Goal: Information Seeking & Learning: Check status

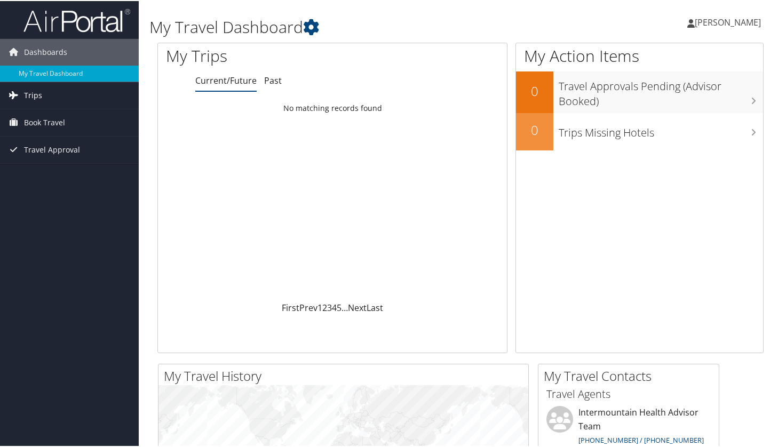
click at [77, 91] on link "Trips" at bounding box center [69, 94] width 139 height 27
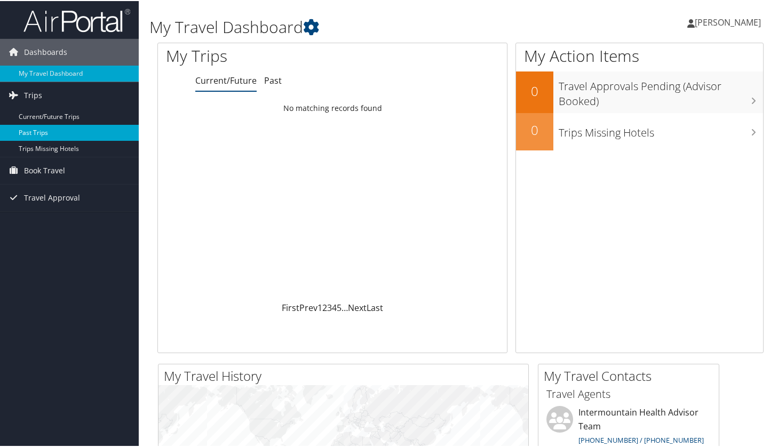
click at [60, 136] on link "Past Trips" at bounding box center [69, 132] width 139 height 16
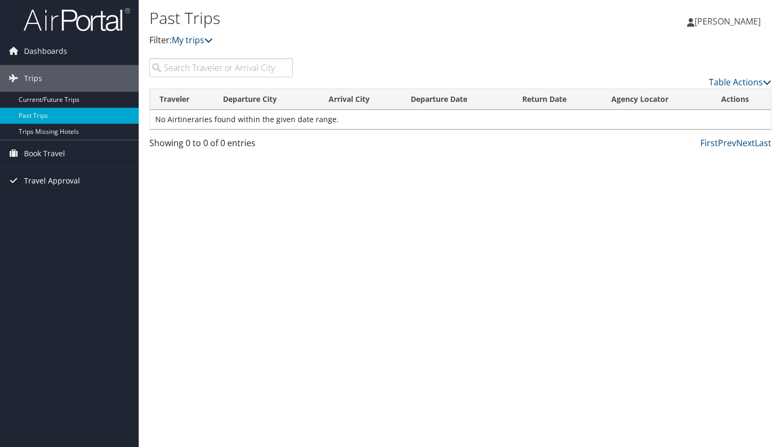
click at [62, 180] on span "Travel Approval" at bounding box center [52, 181] width 56 height 27
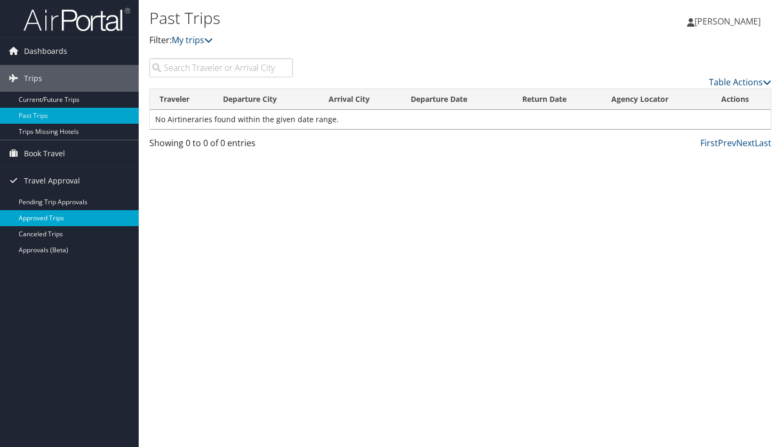
click at [60, 221] on link "Approved Trips" at bounding box center [69, 218] width 139 height 16
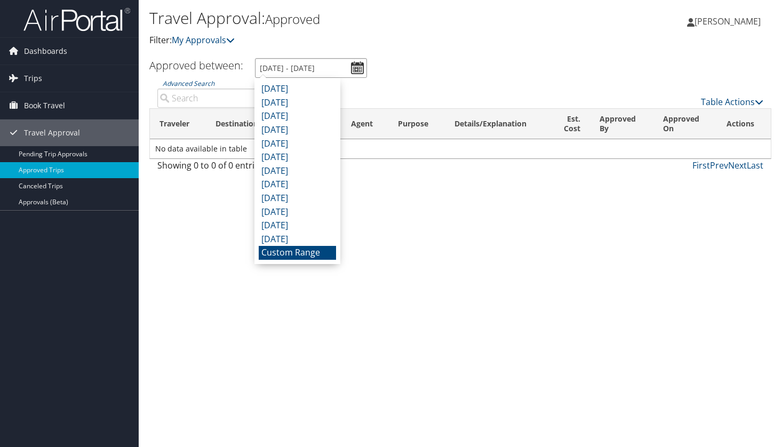
click at [363, 70] on input "9/9/2025 - 10/9/2025" at bounding box center [311, 68] width 112 height 20
click at [269, 65] on input "9/9/2025 - 10/9/2025" at bounding box center [311, 68] width 112 height 20
type input "9/1/2025 - 10/9/2025"
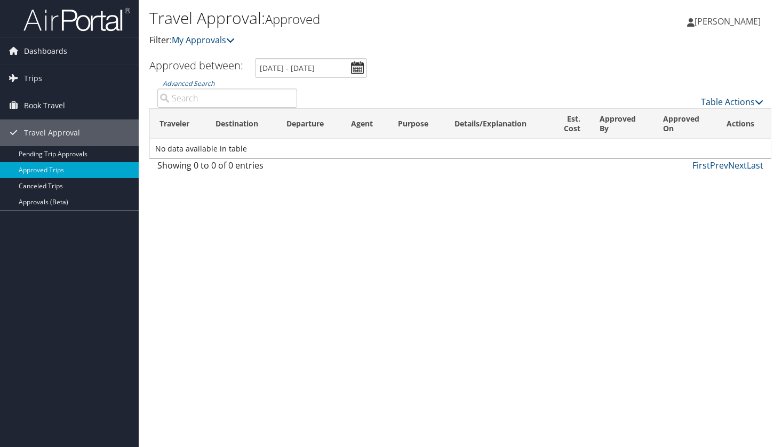
click at [472, 237] on div "Travel Approval: Approved Filter: My Approvals Jacob Puchi Jacob Puchi My Setti…" at bounding box center [461, 223] width 644 height 447
click at [544, 59] on ul "Approved between: 9/9/2025 - 10/9/2025" at bounding box center [455, 68] width 634 height 20
click at [53, 73] on link "Trips" at bounding box center [69, 78] width 139 height 27
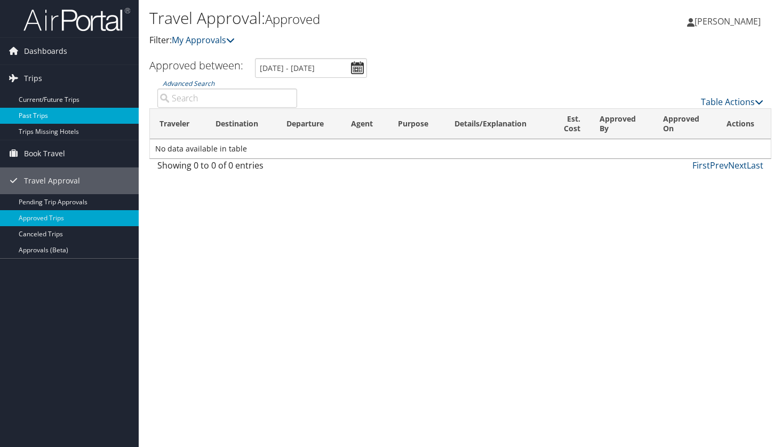
click at [120, 122] on link "Past Trips" at bounding box center [69, 116] width 139 height 16
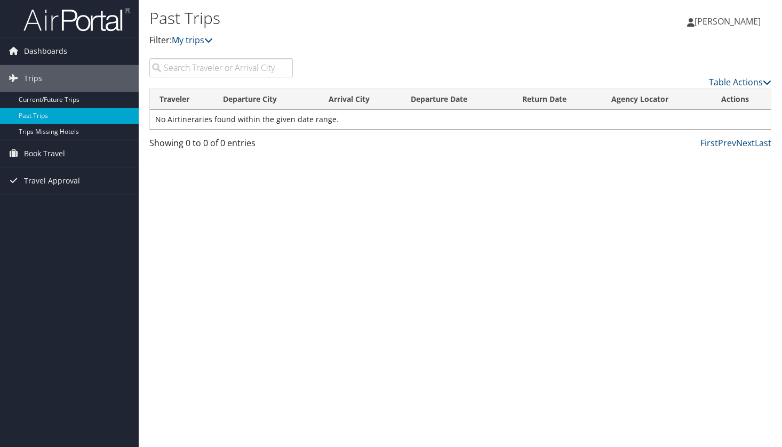
click at [25, 29] on img at bounding box center [76, 19] width 107 height 25
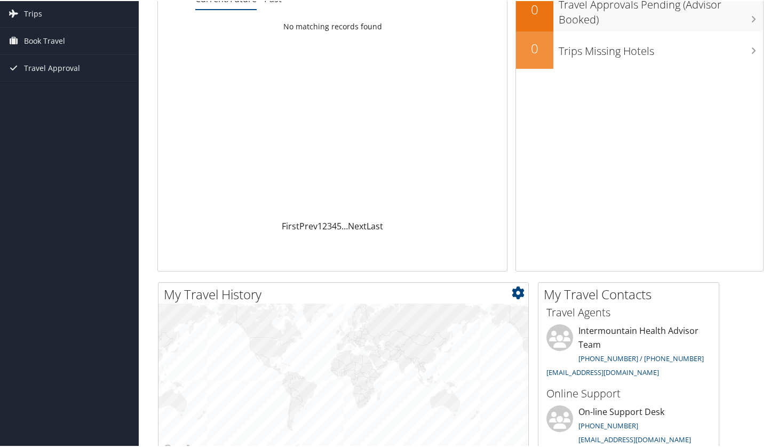
scroll to position [20, 0]
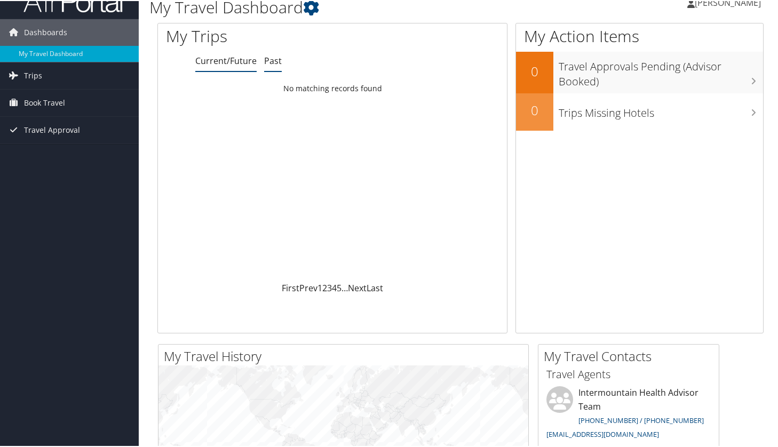
click at [274, 57] on link "Past" at bounding box center [273, 60] width 18 height 12
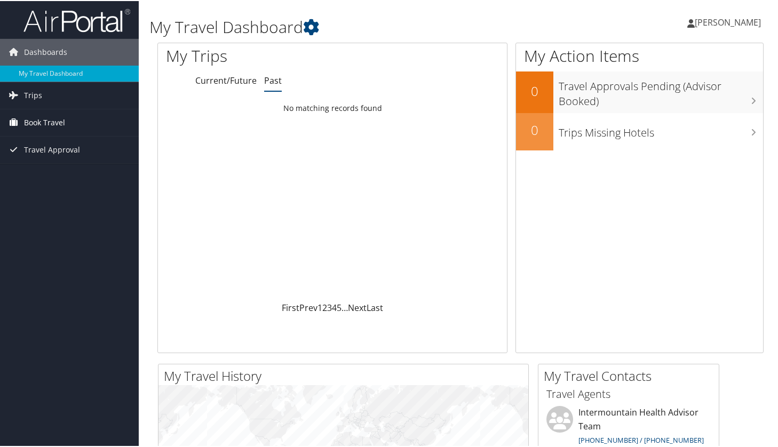
scroll to position [0, 0]
